Goal: Find contact information

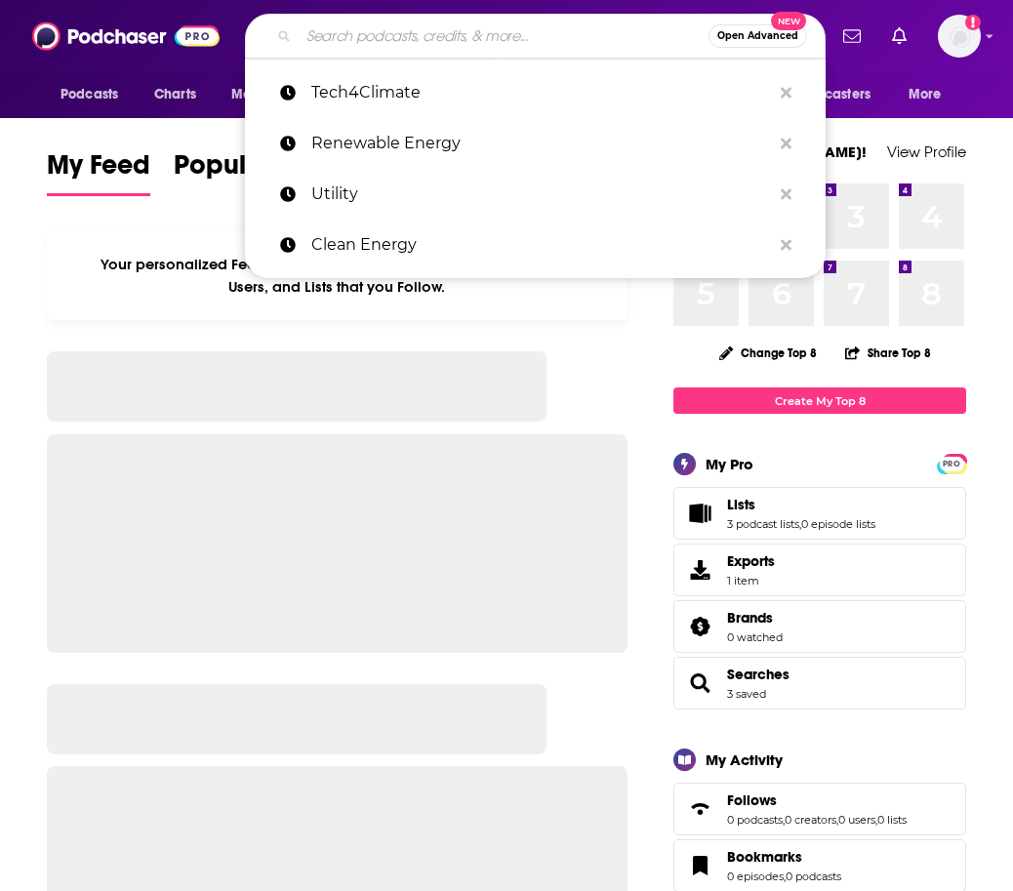
click at [359, 44] on input "Search podcasts, credits, & more..." at bounding box center [504, 35] width 410 height 31
paste input "The Big Technology Podcast"
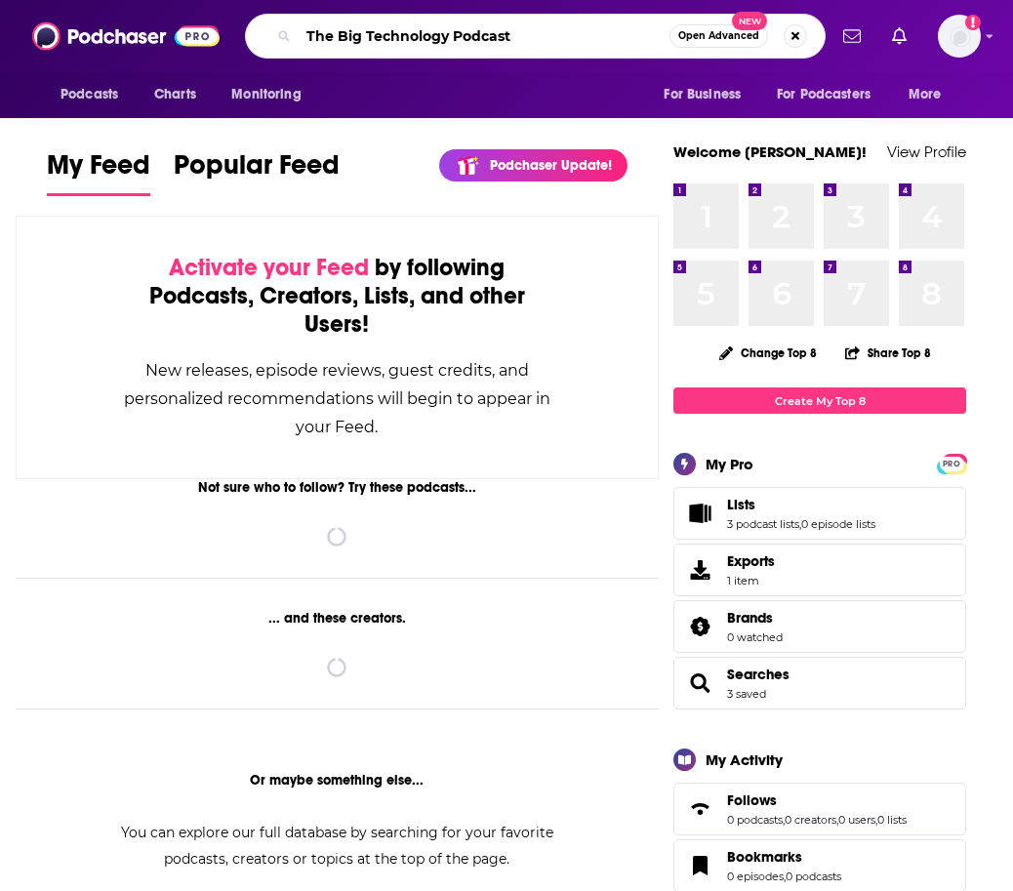
type input "The Big Technology Podcast"
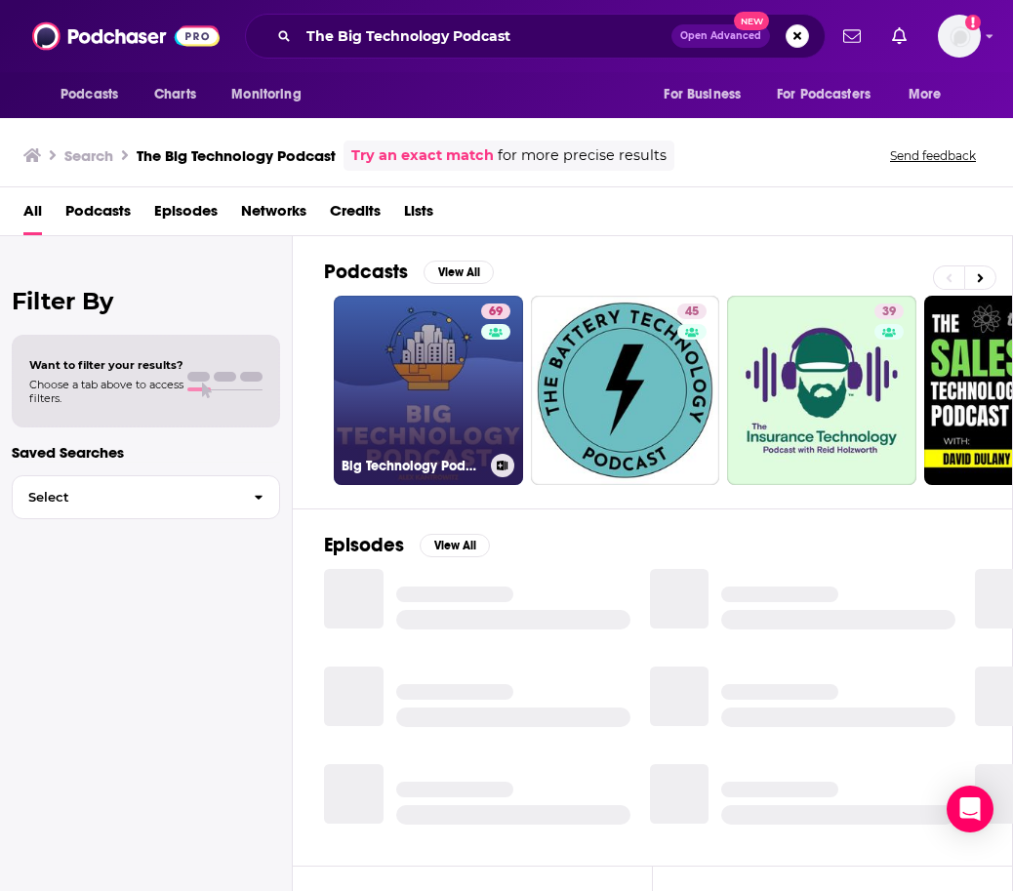
click at [446, 425] on link "69 Big Technology Podcast" at bounding box center [428, 390] width 189 height 189
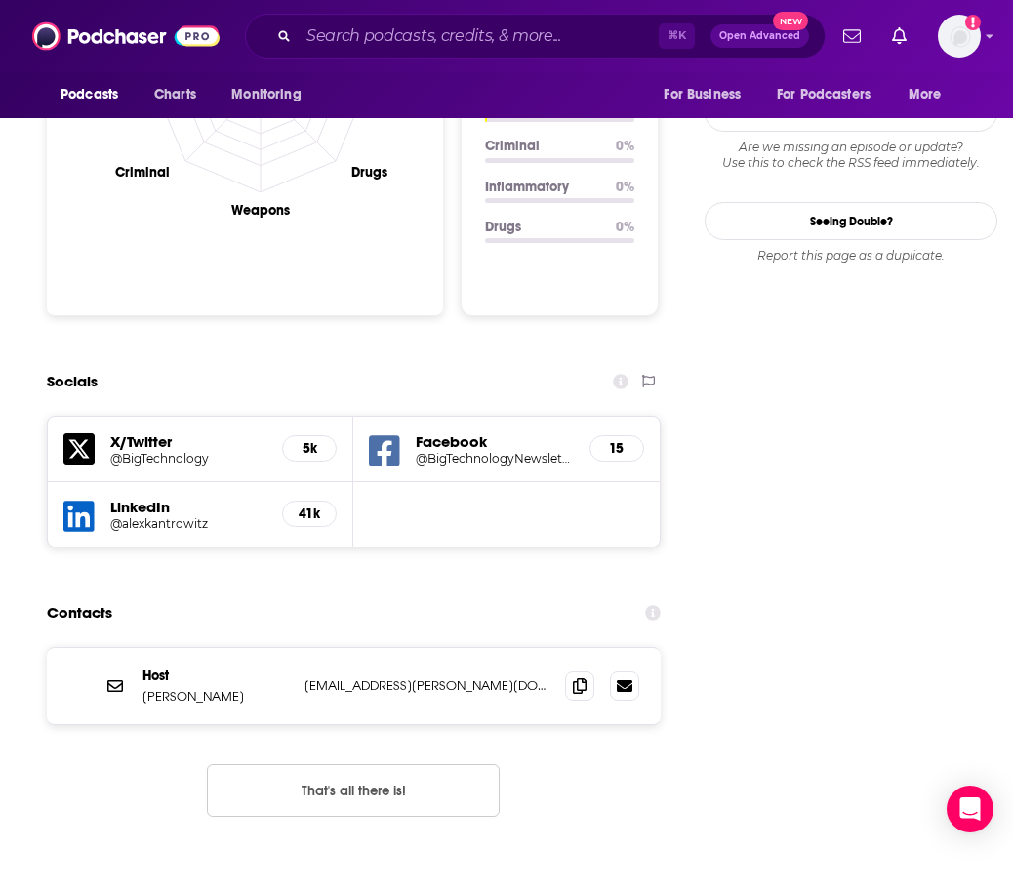
scroll to position [2025, 0]
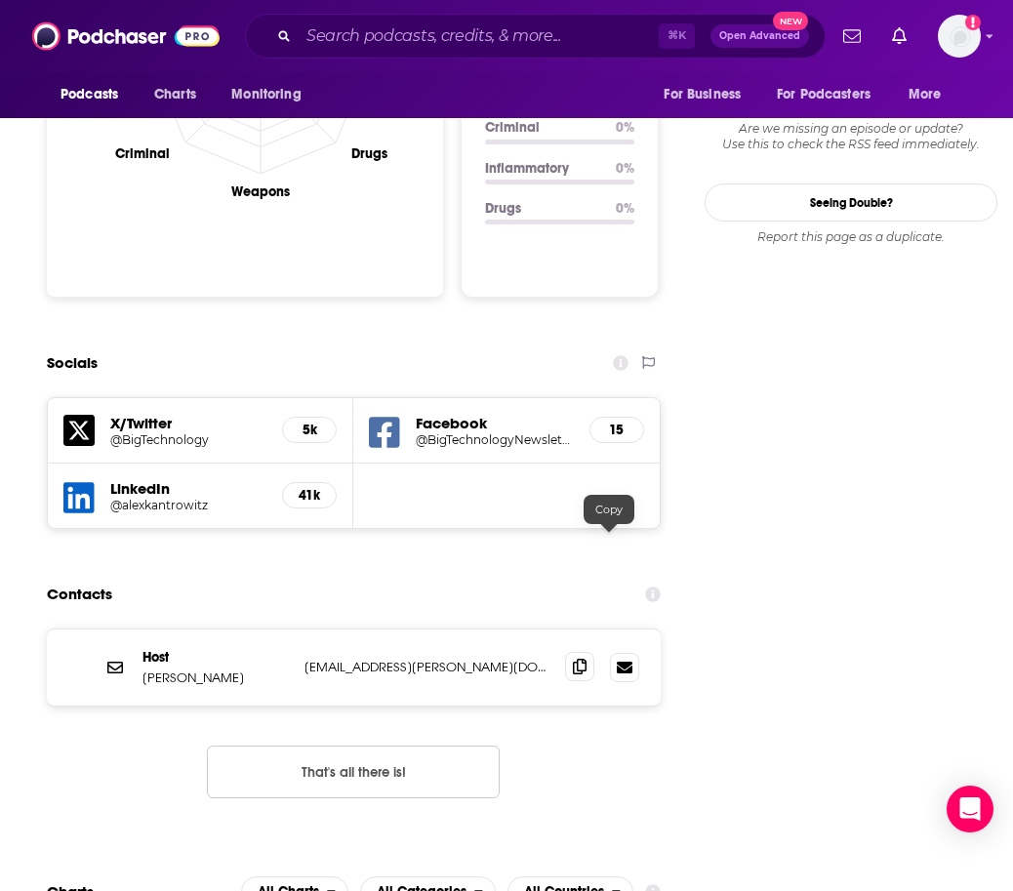
click at [586, 659] on icon at bounding box center [580, 667] width 14 height 16
